Goal: Task Accomplishment & Management: Manage account settings

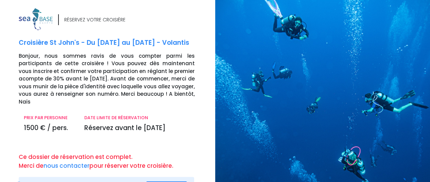
click at [33, 17] on img at bounding box center [36, 19] width 34 height 22
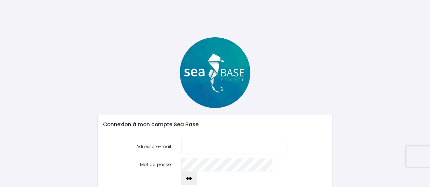
click at [215, 71] on img at bounding box center [215, 72] width 71 height 71
